Goal: Task Accomplishment & Management: Manage account settings

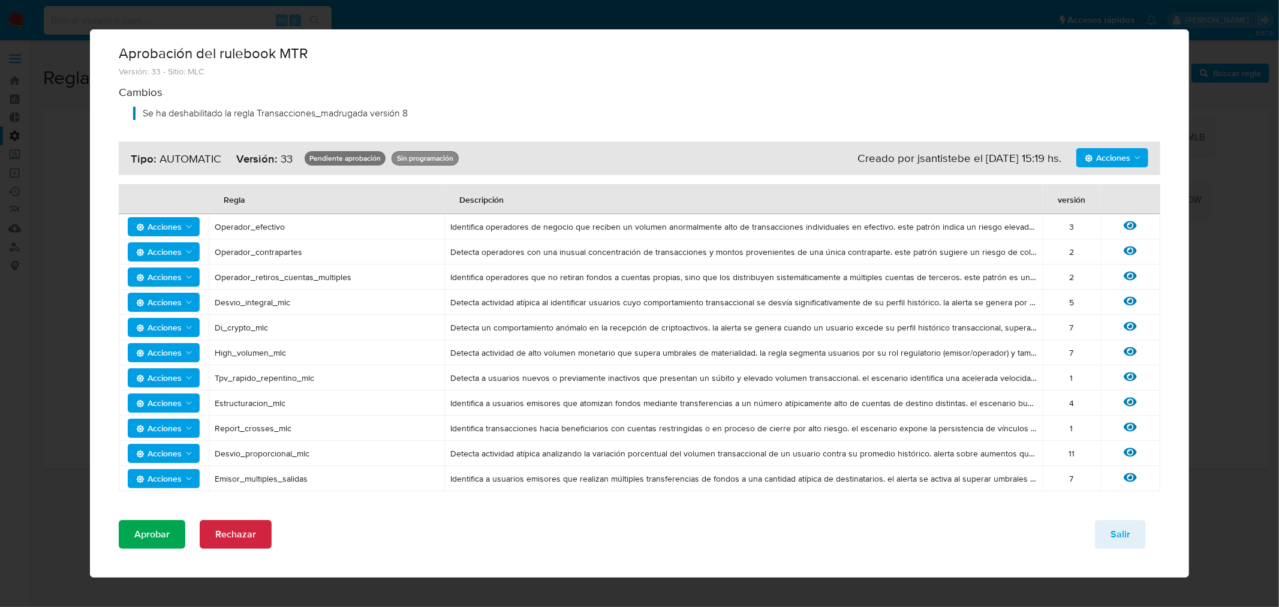
click at [142, 534] on span "Aprobar" at bounding box center [151, 534] width 35 height 26
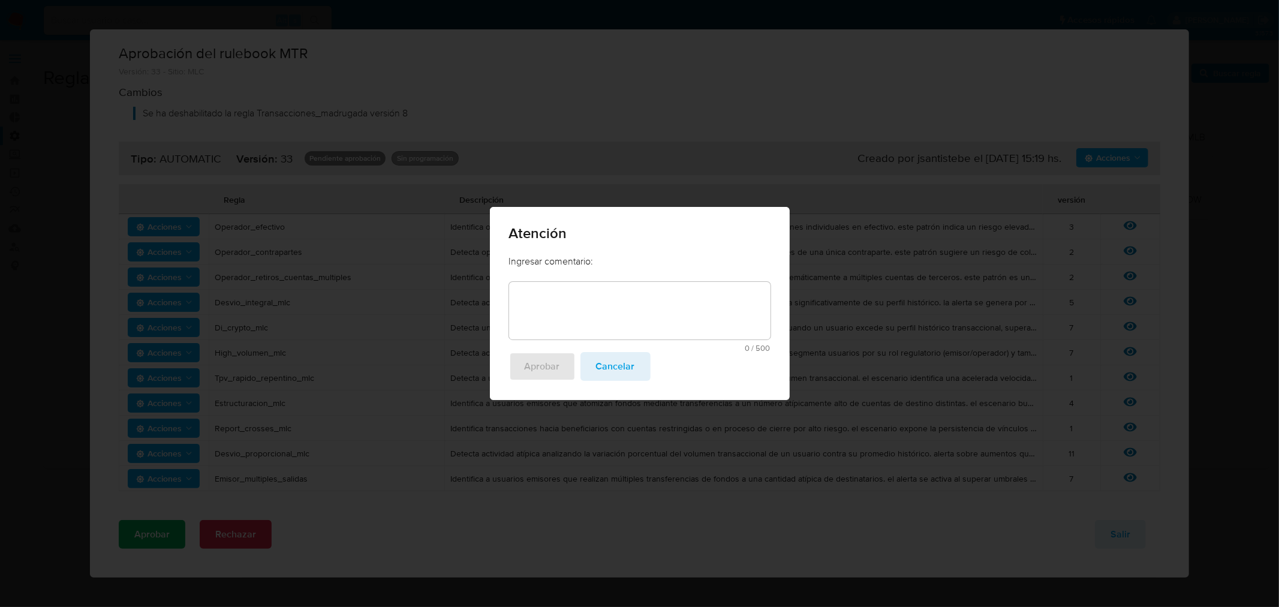
click at [630, 292] on textarea at bounding box center [639, 311] width 261 height 58
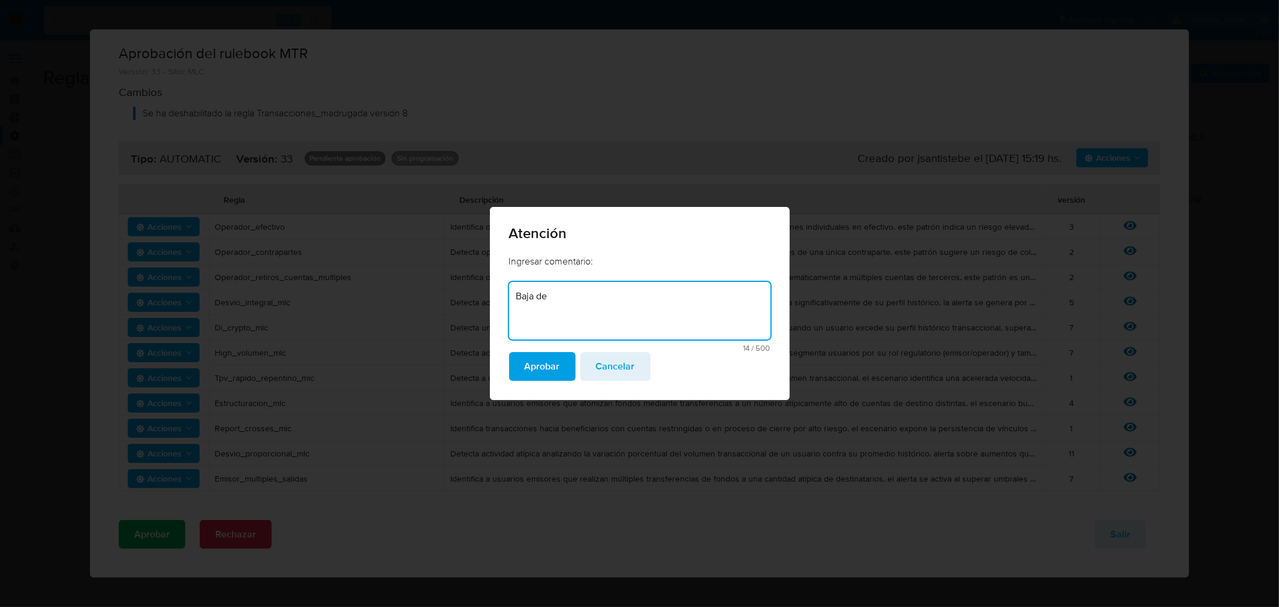
type textarea "Baja"
type textarea "Pausa de regla txn madrugada para trabajarla durante septiembre"
click at [540, 361] on span "Aprobar" at bounding box center [542, 366] width 35 height 26
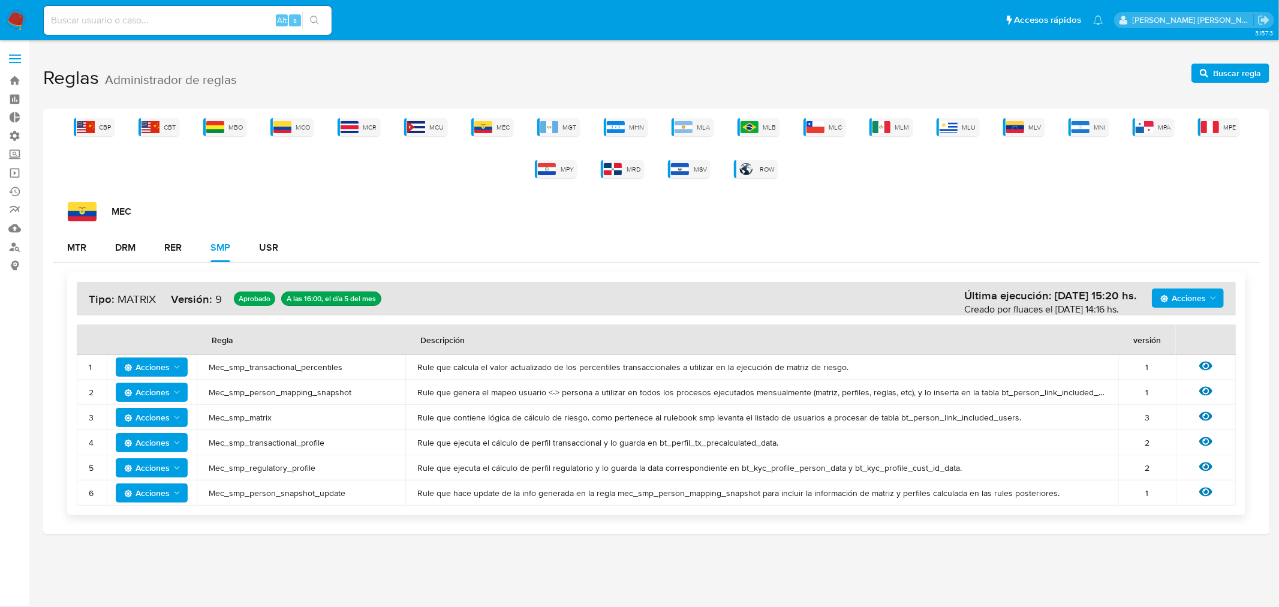
click at [168, 28] on div "Alt s" at bounding box center [188, 20] width 288 height 29
click at [153, 22] on input at bounding box center [188, 21] width 288 height 16
type input "[PERSON_NAME].mer"
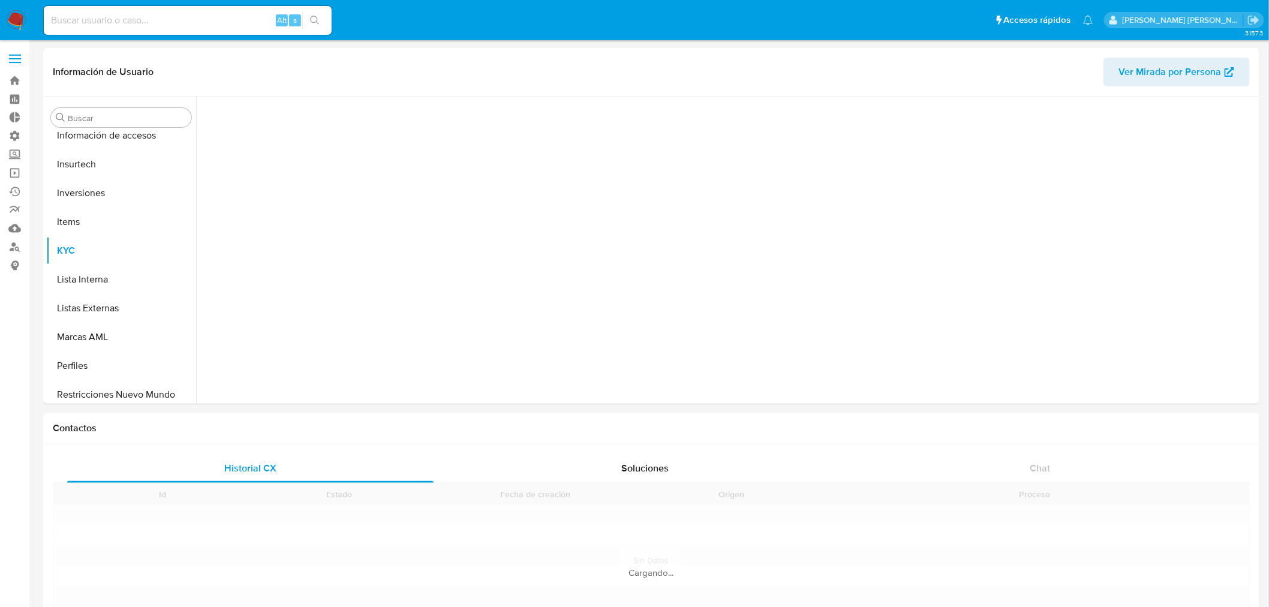
scroll to position [564, 0]
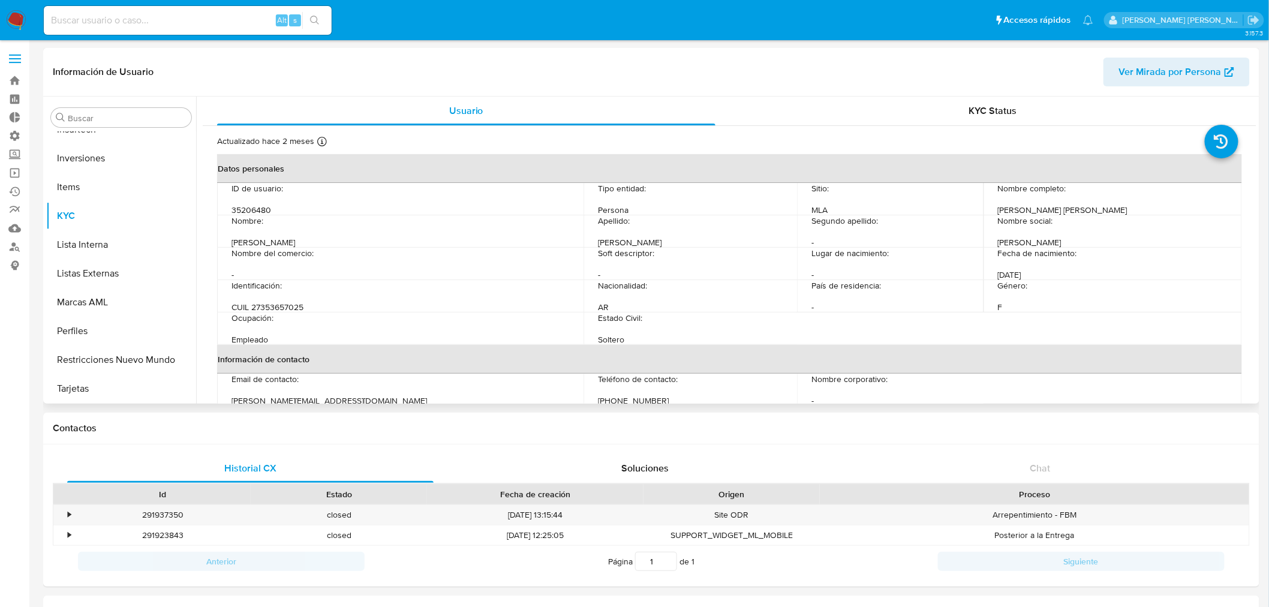
select select "10"
